Goal: Information Seeking & Learning: Learn about a topic

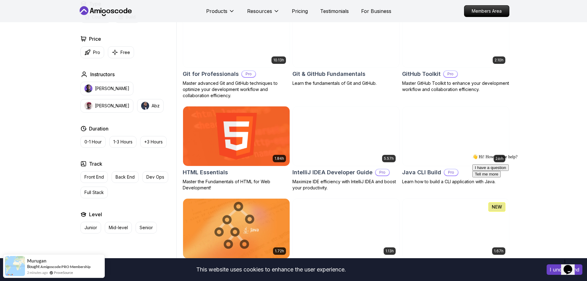
scroll to position [678, 0]
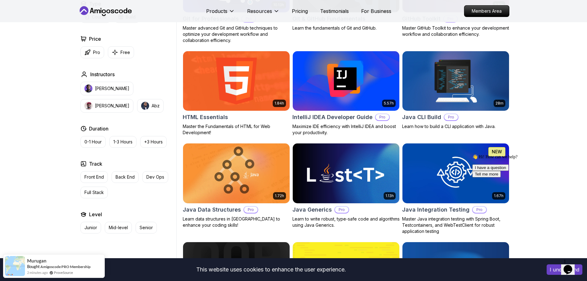
scroll to position [832, 0]
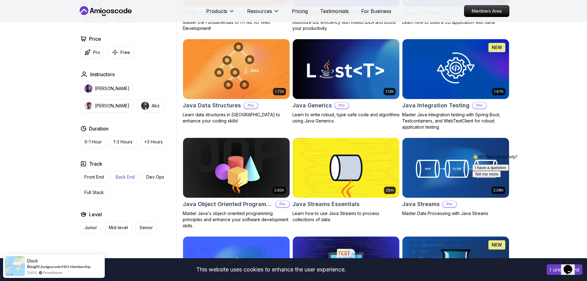
click at [134, 178] on p "Back End" at bounding box center [125, 177] width 19 height 6
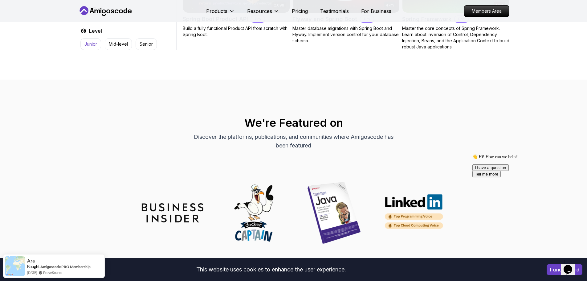
click at [93, 47] on p "Junior" at bounding box center [90, 44] width 13 height 6
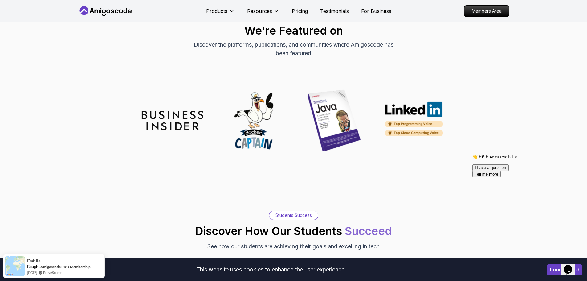
click at [105, 5] on nav "Products Resources Pricing Testimonials For Business Members Area" at bounding box center [294, 11] width 432 height 22
click at [106, 8] on icon at bounding box center [105, 11] width 55 height 10
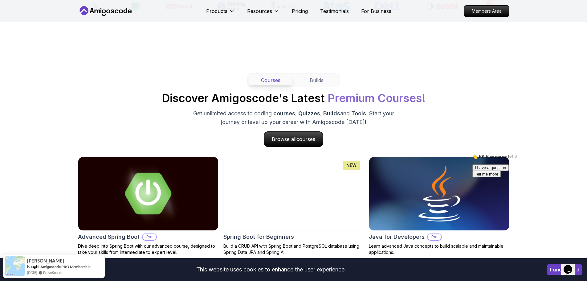
scroll to position [524, 0]
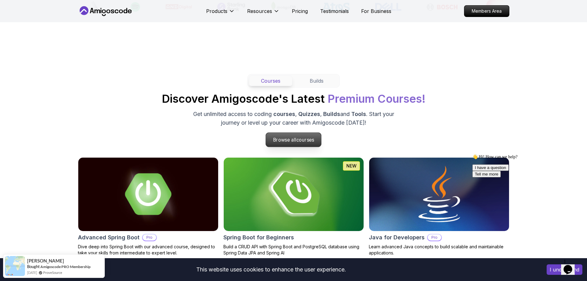
click at [278, 139] on p "Browse all courses" at bounding box center [293, 140] width 55 height 14
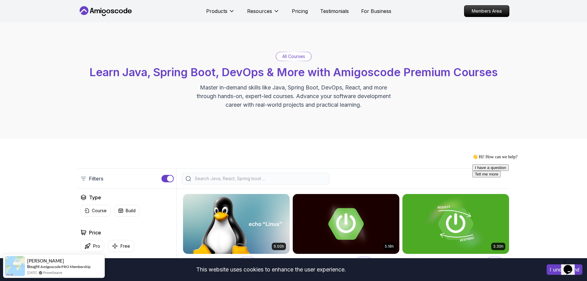
click at [243, 178] on input "search" at bounding box center [260, 178] width 132 height 6
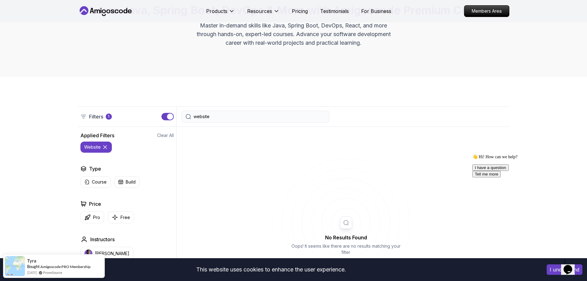
scroll to position [154, 0]
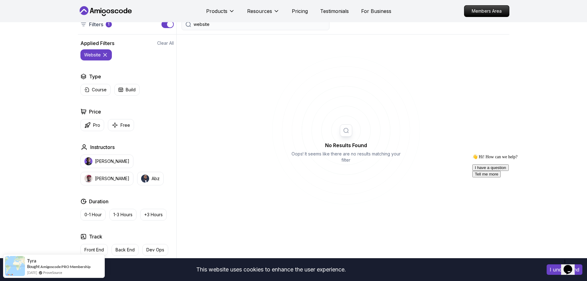
type input "website"
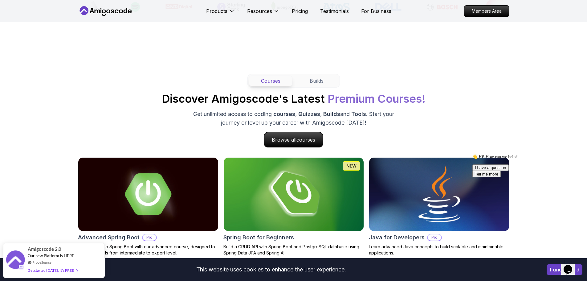
scroll to position [678, 0]
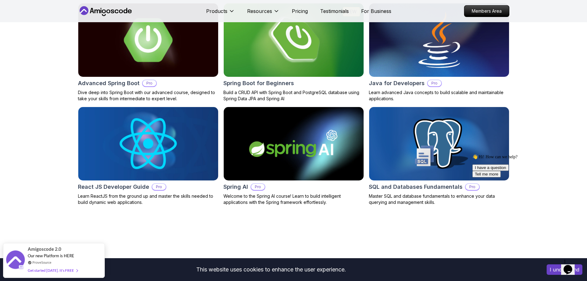
click at [161, 54] on img at bounding box center [148, 40] width 147 height 77
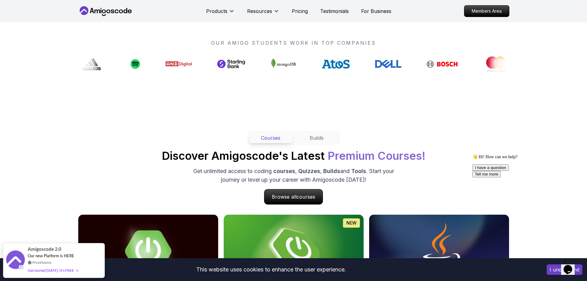
scroll to position [462, 0]
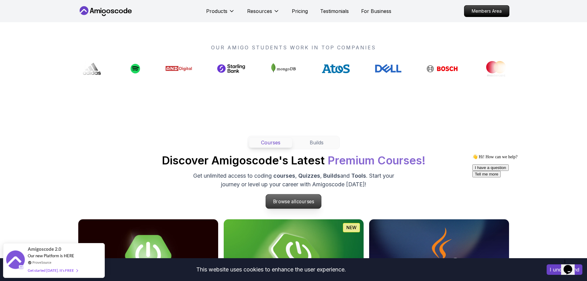
click at [302, 208] on p "Browse all courses" at bounding box center [293, 201] width 55 height 14
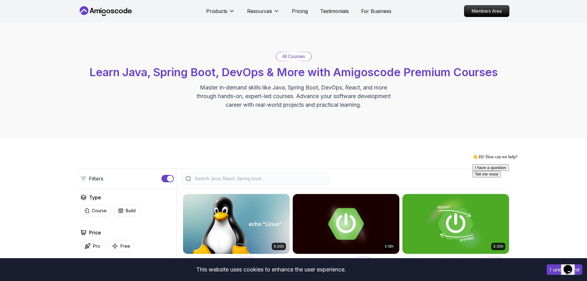
scroll to position [154, 0]
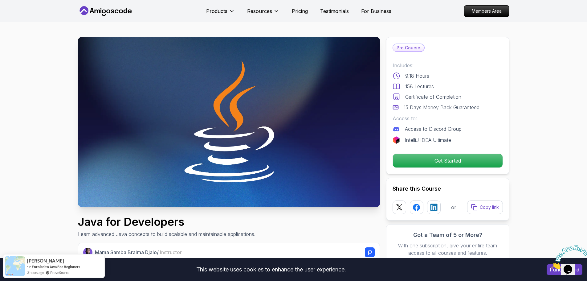
click at [435, 159] on p "Get Started" at bounding box center [448, 160] width 104 height 13
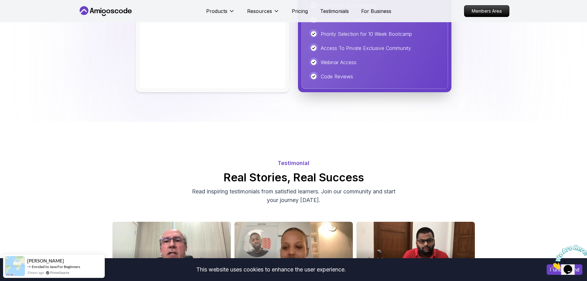
scroll to position [1712, 0]
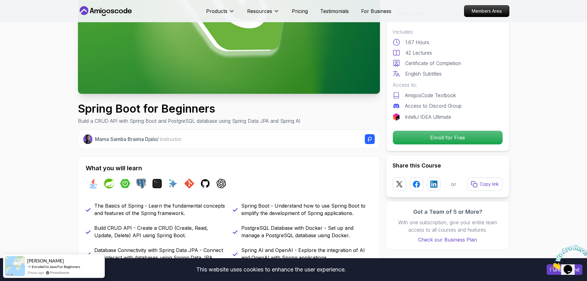
scroll to position [123, 0]
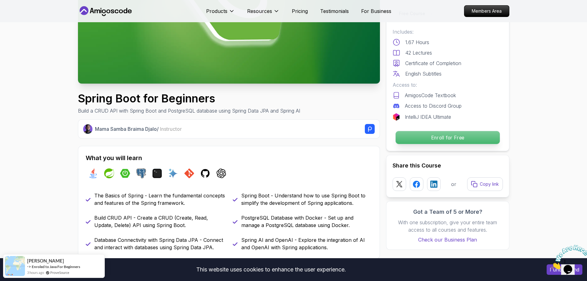
click at [433, 137] on p "Enroll for Free" at bounding box center [448, 137] width 104 height 13
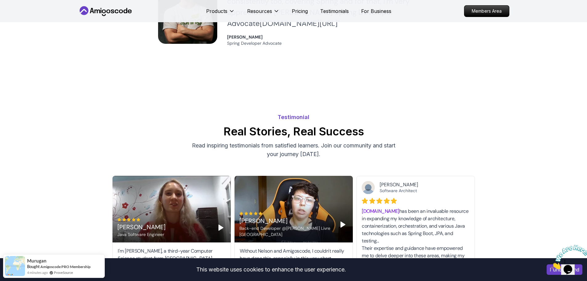
scroll to position [1488, 0]
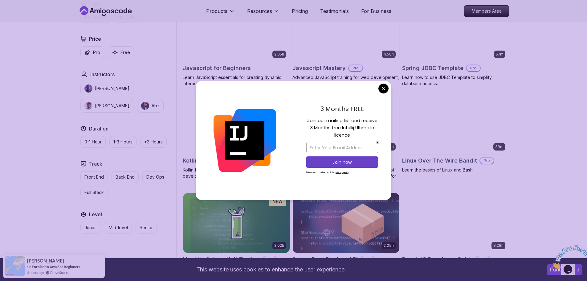
scroll to position [1356, 0]
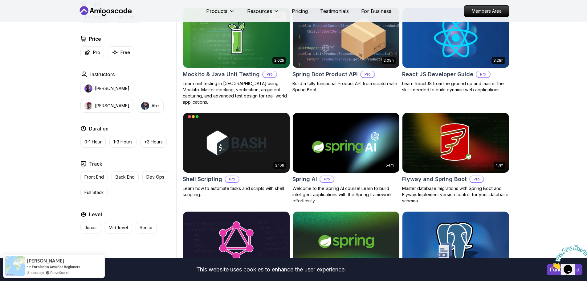
drag, startPoint x: 387, startPoint y: 89, endPoint x: 395, endPoint y: 89, distance: 8.0
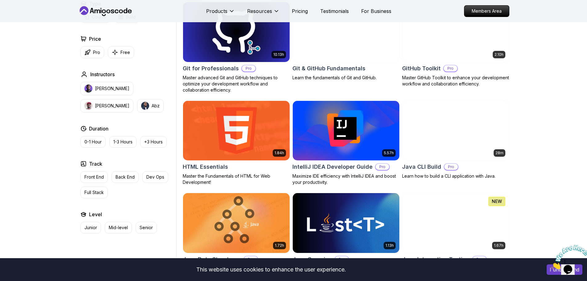
scroll to position [678, 0]
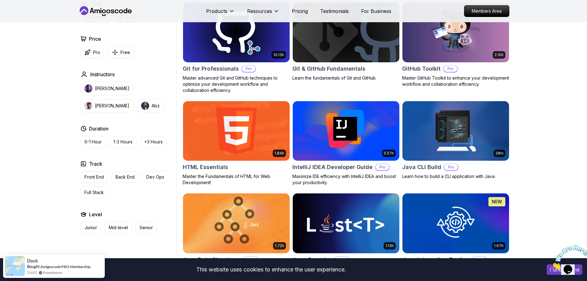
click at [356, 125] on img at bounding box center [346, 131] width 112 height 63
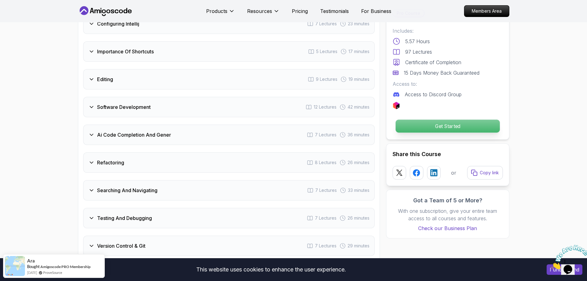
click at [431, 125] on p "Get Started" at bounding box center [448, 126] width 104 height 13
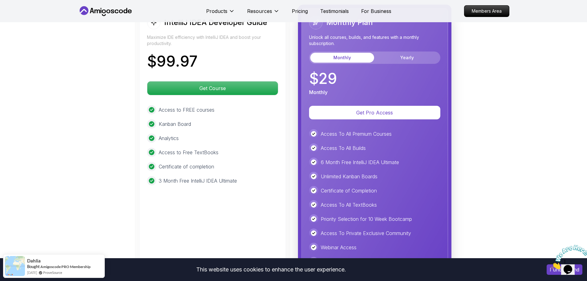
scroll to position [1462, 0]
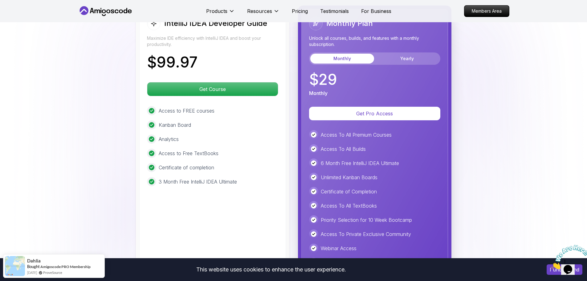
click at [248, 37] on p "Maximize IDE efficiency with IntelliJ IDEA and boost your productivity." at bounding box center [212, 41] width 131 height 12
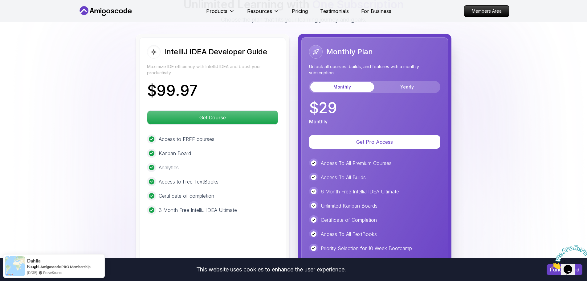
scroll to position [1431, 0]
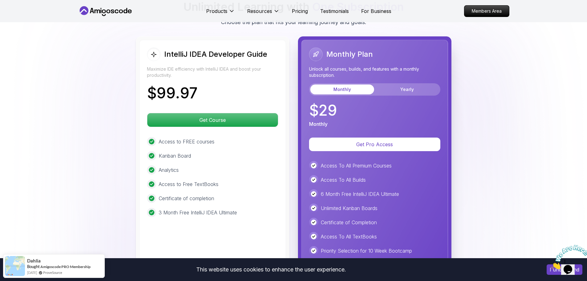
click at [208, 49] on h2 "IntelliJ IDEA Developer Guide" at bounding box center [215, 54] width 103 height 10
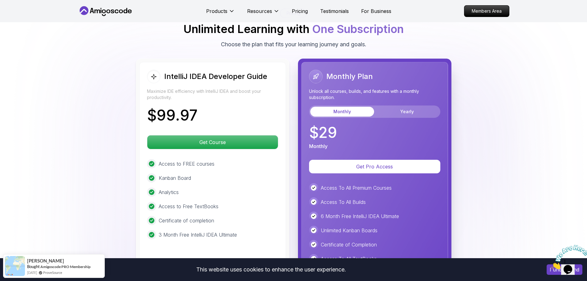
scroll to position [1401, 0]
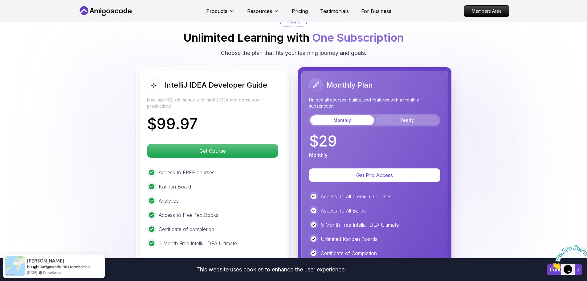
click at [411, 115] on button "Yearly" at bounding box center [407, 120] width 64 height 10
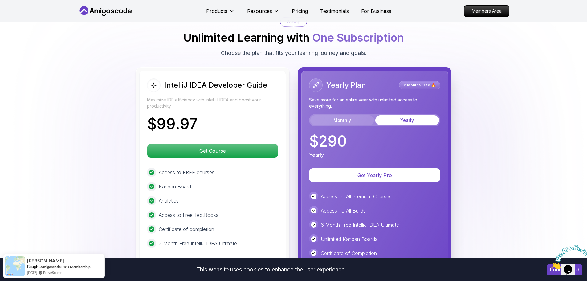
click at [345, 115] on button "Monthly" at bounding box center [342, 120] width 64 height 10
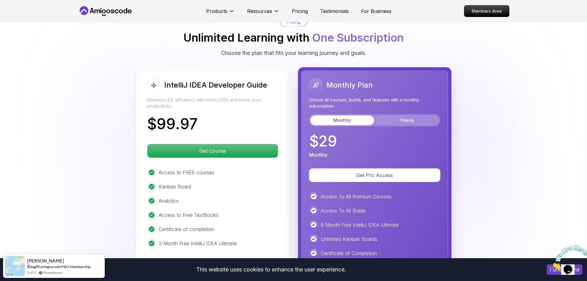
click at [404, 115] on button "Yearly" at bounding box center [407, 120] width 64 height 10
